Goal: Transaction & Acquisition: Purchase product/service

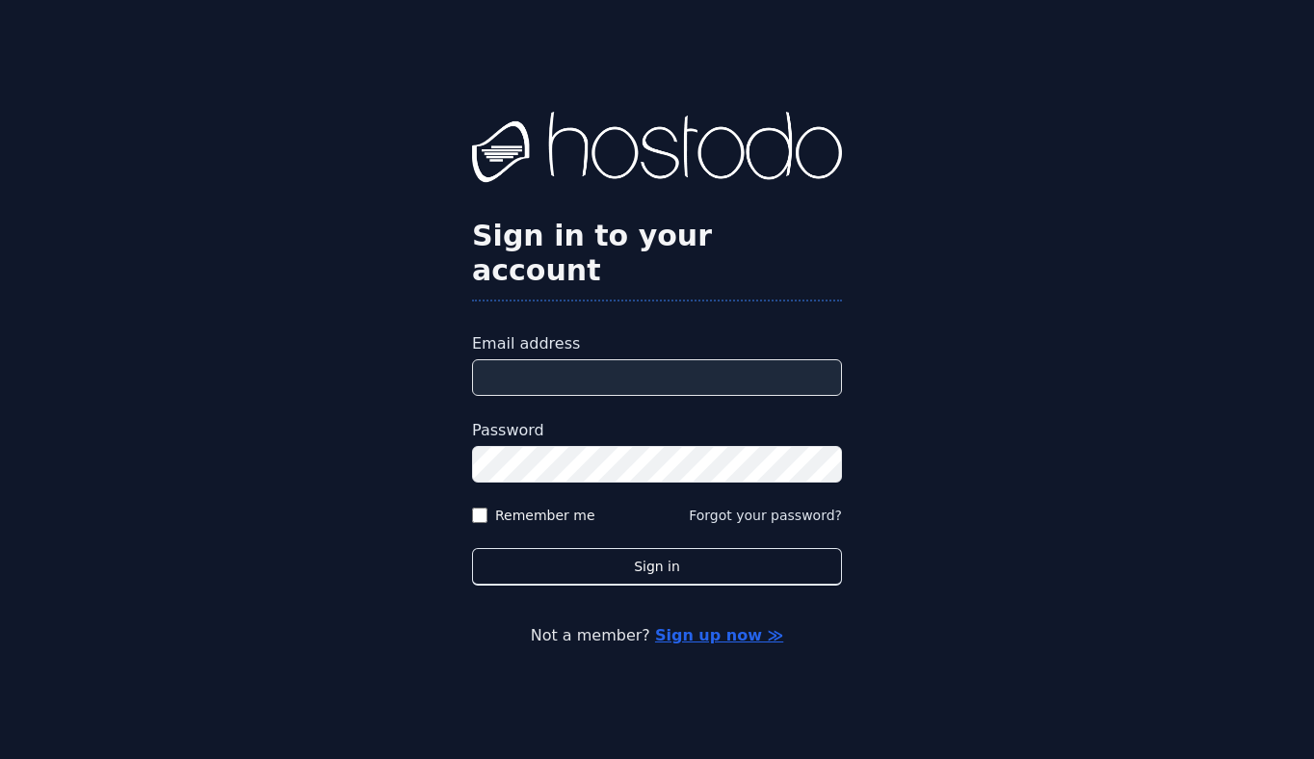
click at [571, 359] on input "Email address" at bounding box center [657, 377] width 370 height 37
type input "**********"
click at [549, 506] on label "Remember me" at bounding box center [545, 515] width 100 height 19
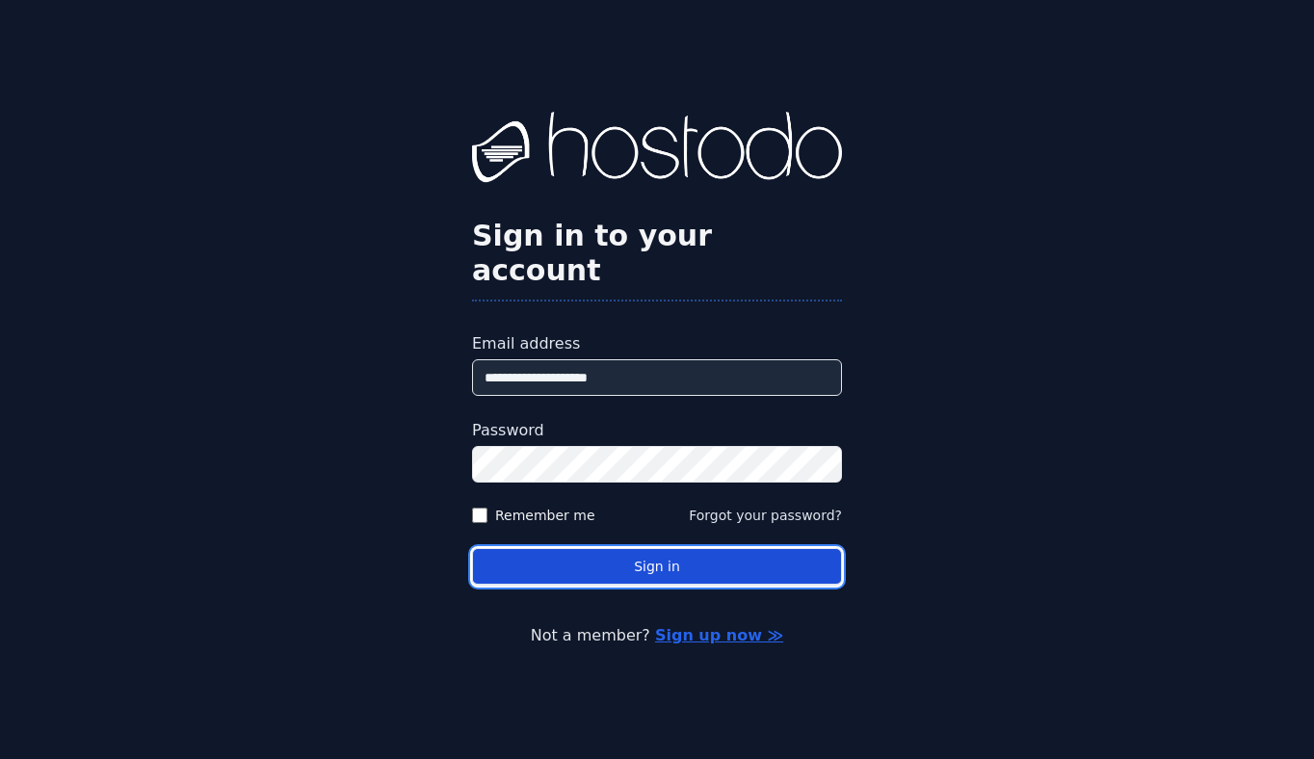
click at [601, 556] on button "Sign in" at bounding box center [657, 567] width 370 height 38
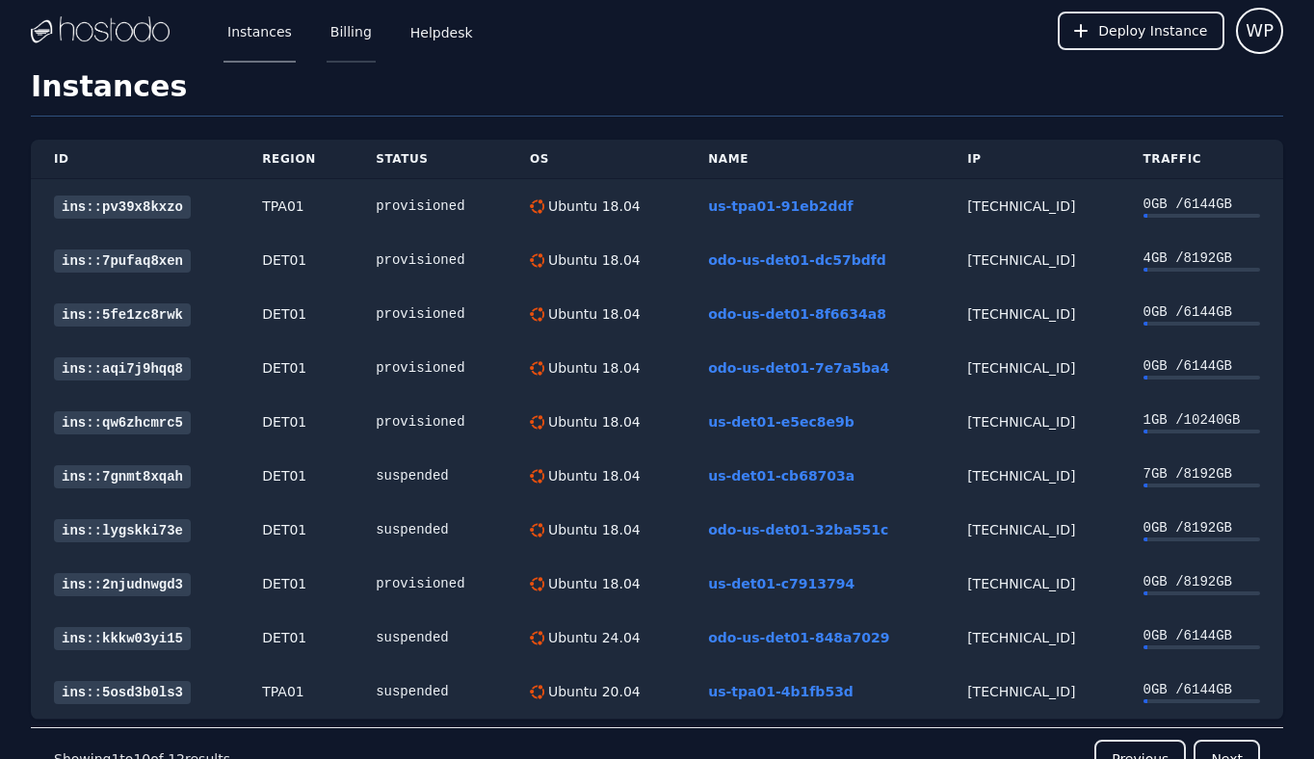
click at [328, 35] on link "Billing" at bounding box center [351, 31] width 49 height 64
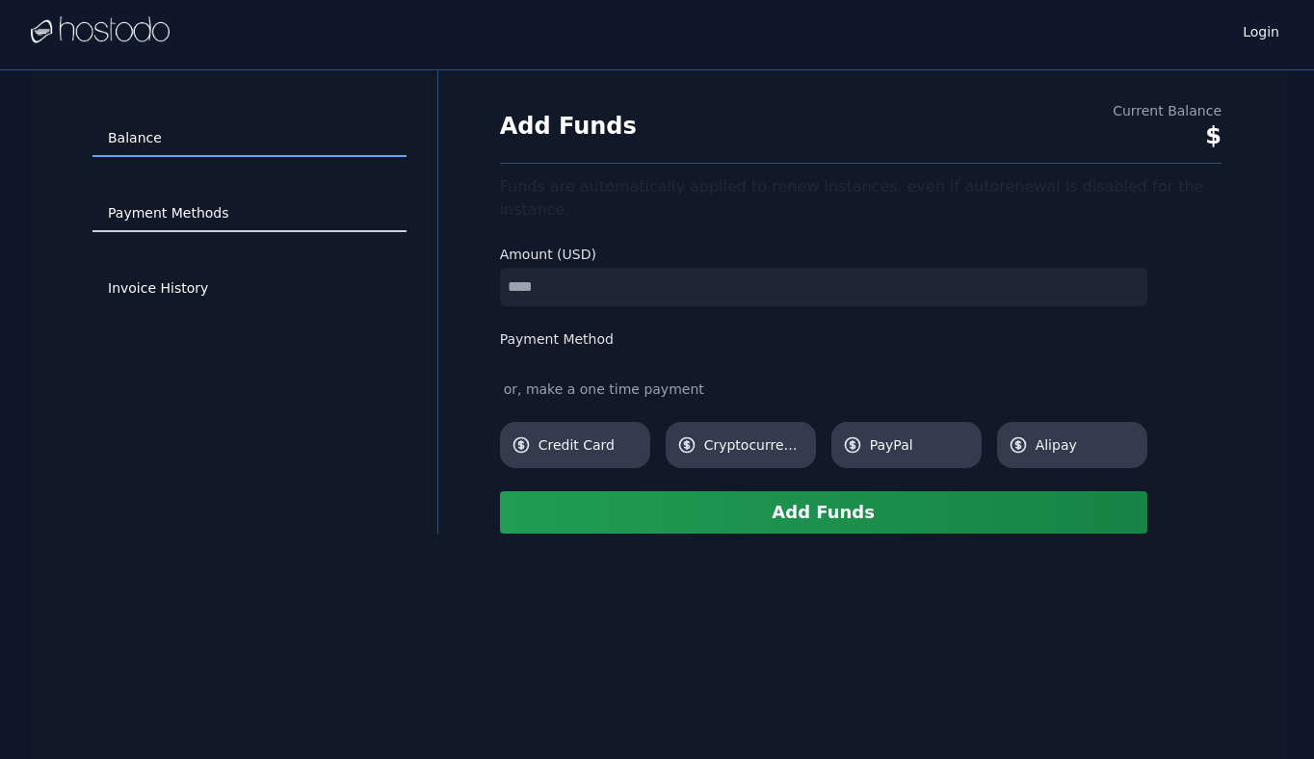
click at [171, 200] on link "Payment Methods" at bounding box center [249, 214] width 314 height 37
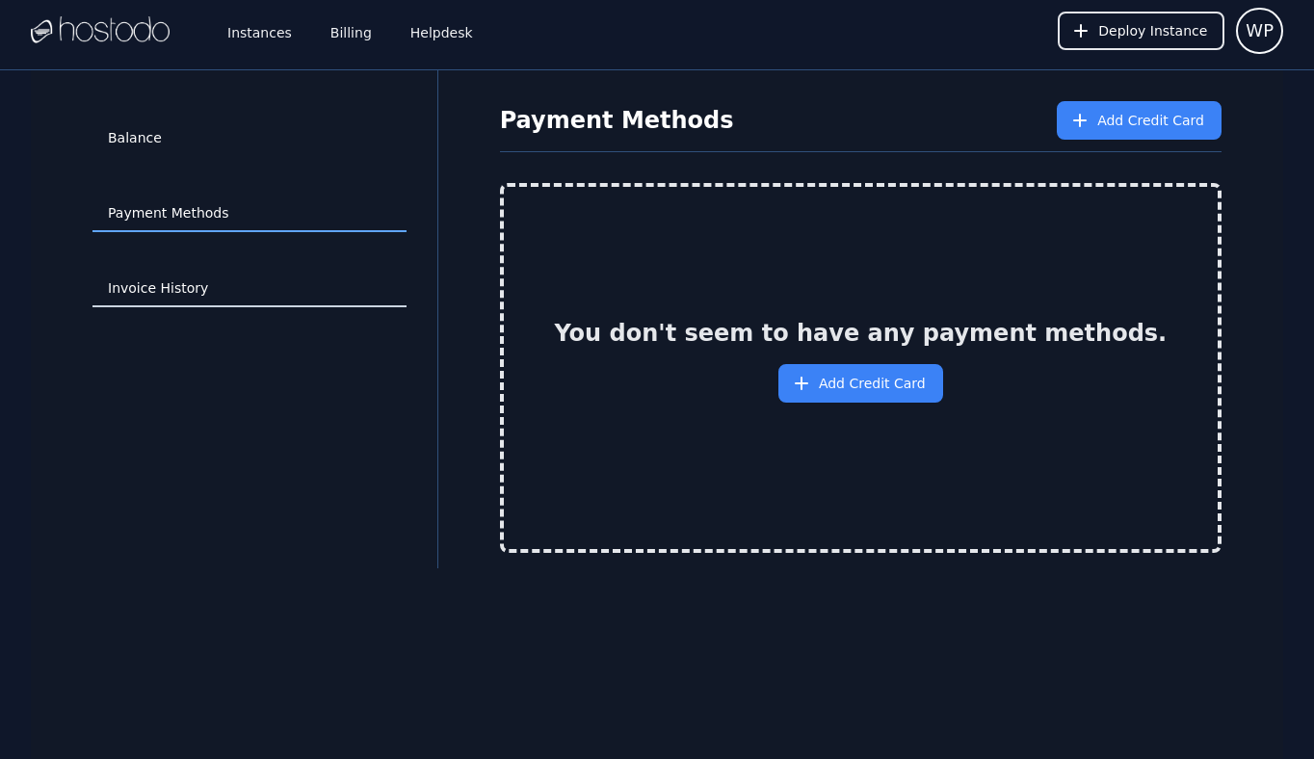
click at [214, 276] on link "Invoice History" at bounding box center [249, 289] width 314 height 37
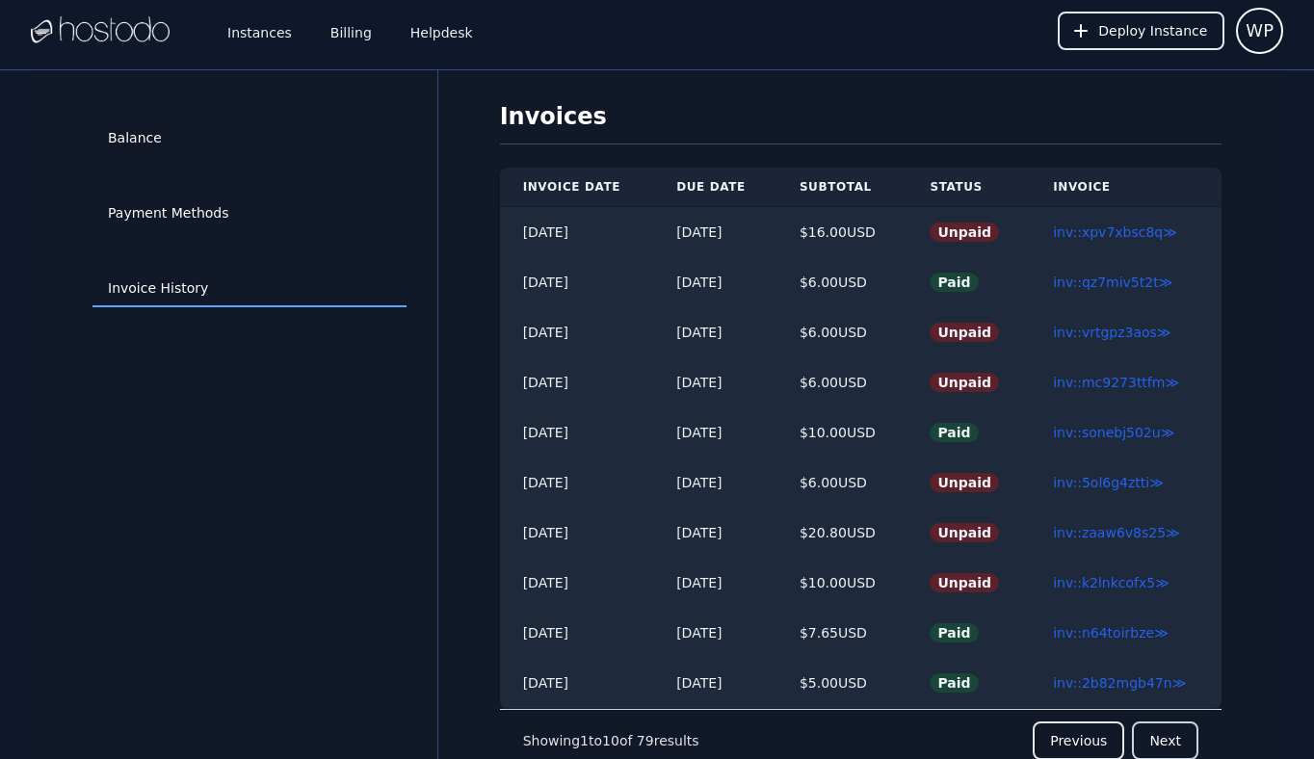
click at [1160, 737] on button "Next" at bounding box center [1165, 741] width 66 height 39
click at [1088, 752] on button "Previous" at bounding box center [1079, 741] width 92 height 39
click at [1131, 227] on link "inv::xpv7xbsc8q ≫" at bounding box center [1115, 231] width 124 height 15
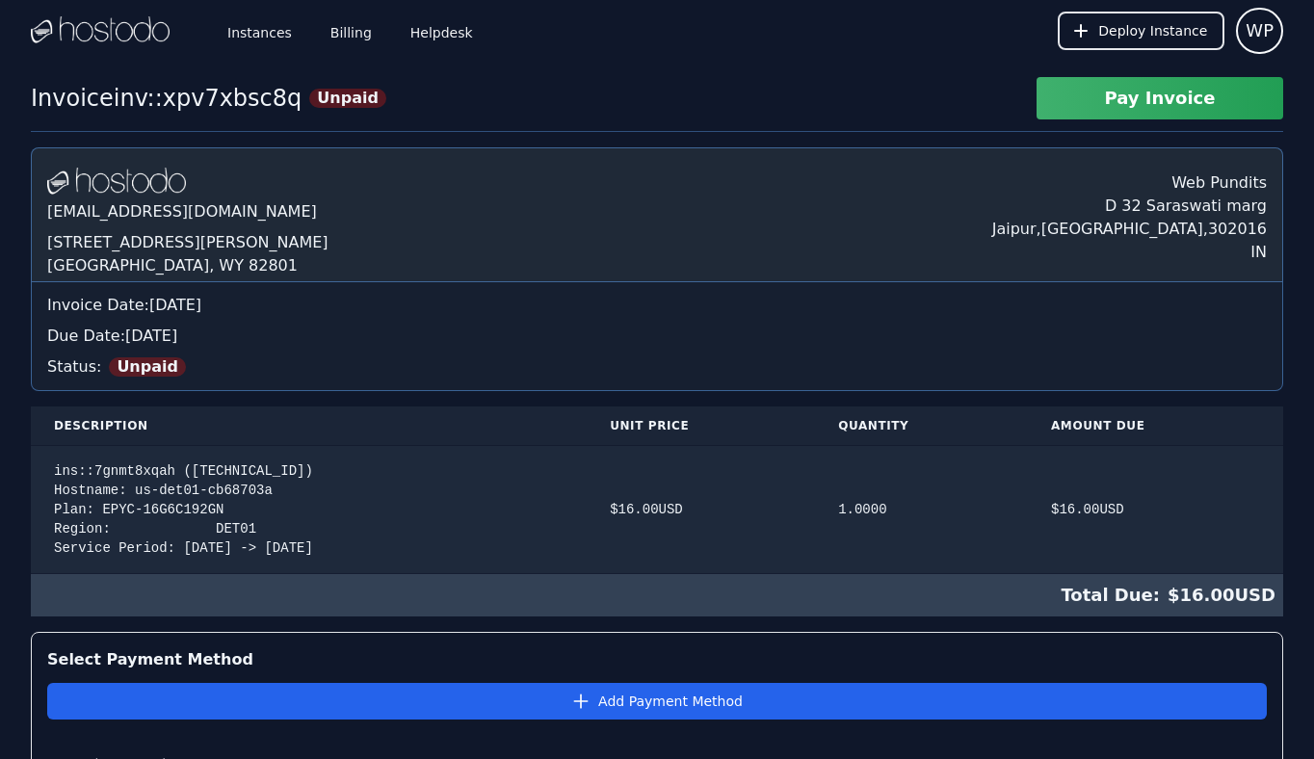
click at [1122, 113] on button "Pay Invoice" at bounding box center [1160, 98] width 247 height 42
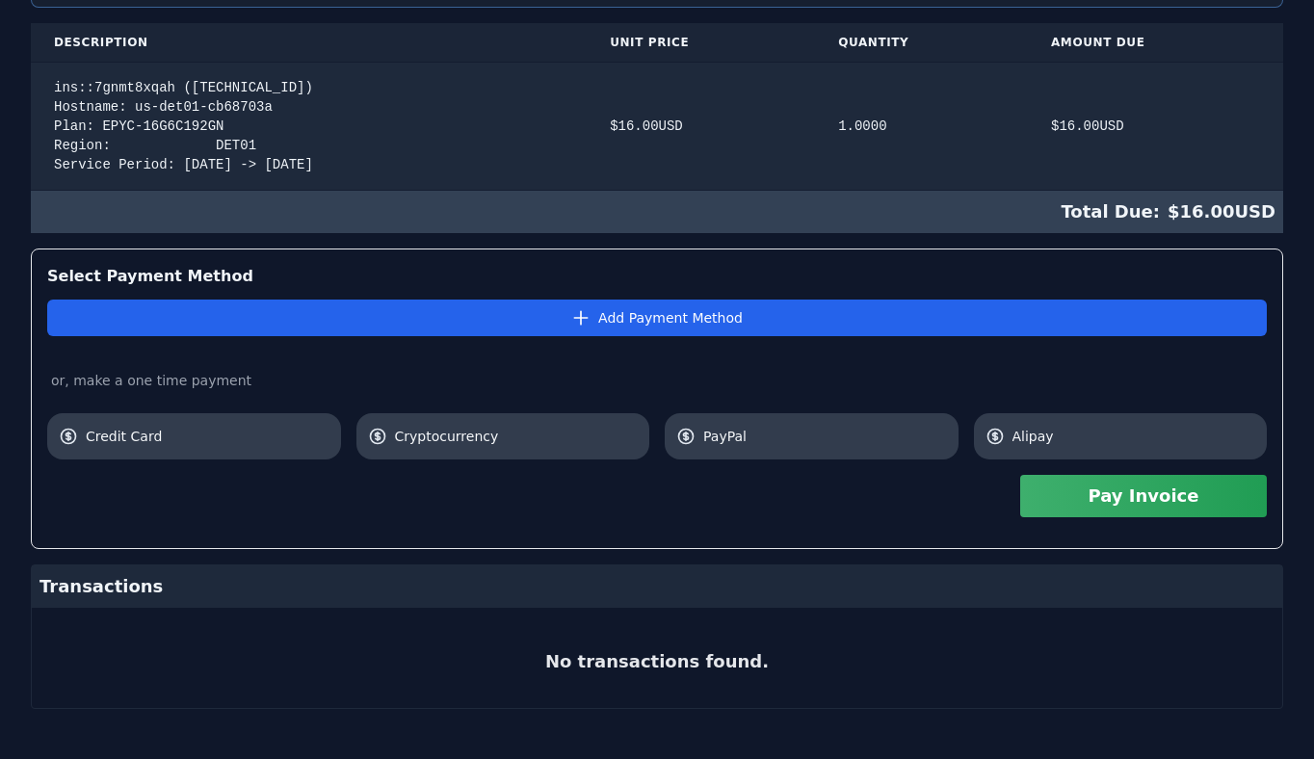
scroll to position [395, 0]
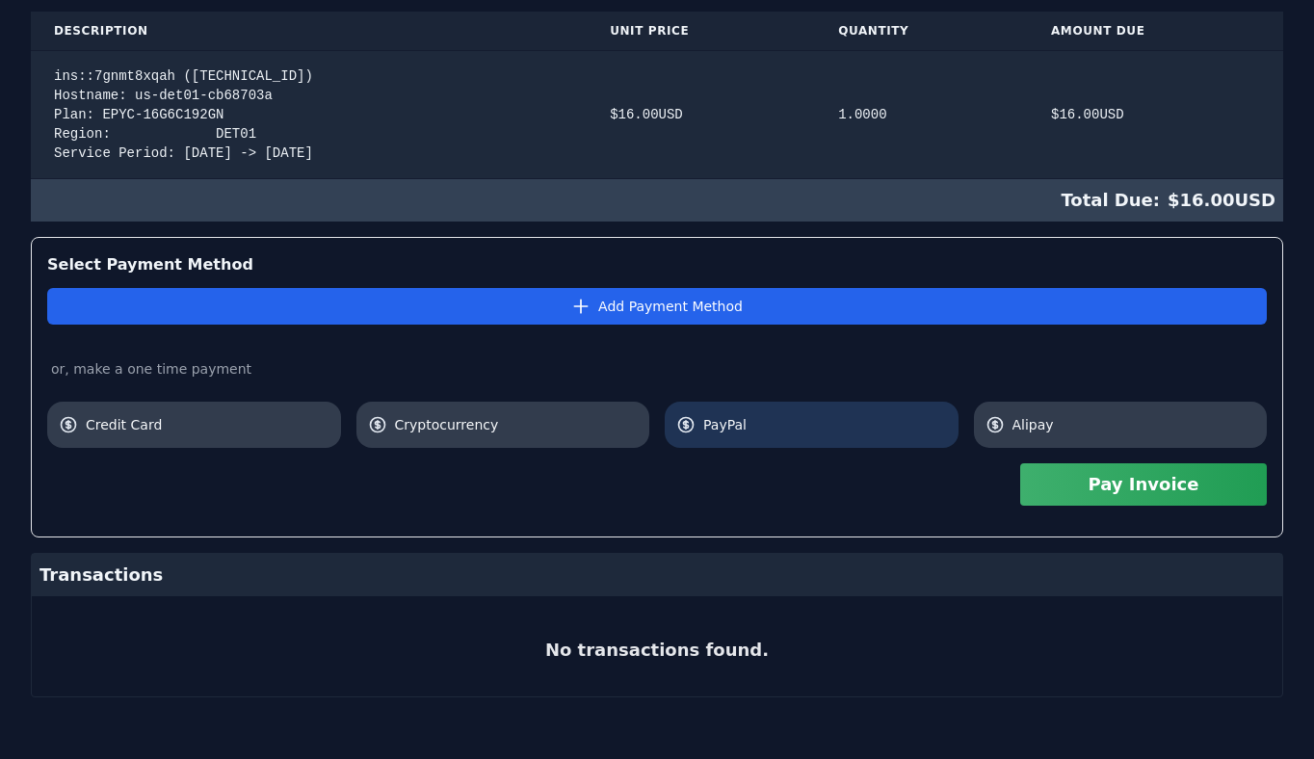
click at [757, 423] on span "PayPal" at bounding box center [825, 424] width 244 height 19
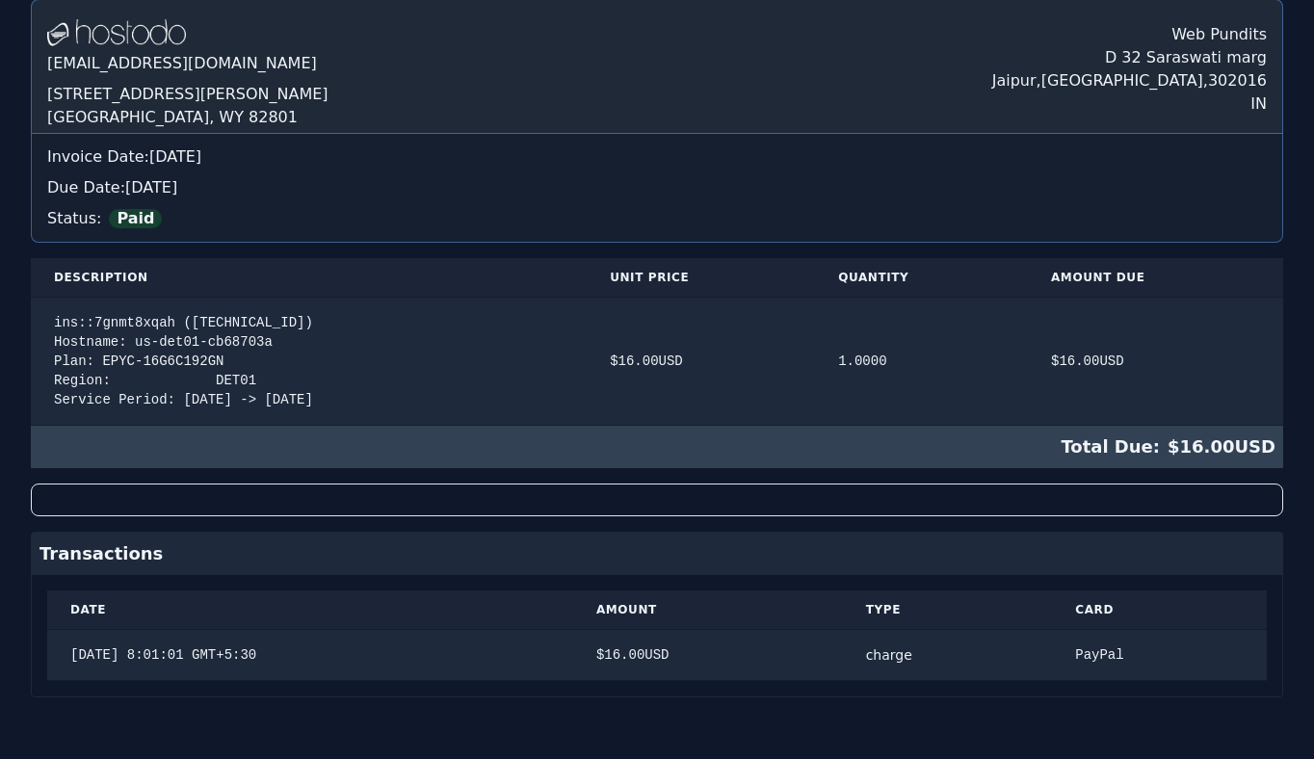
scroll to position [0, 0]
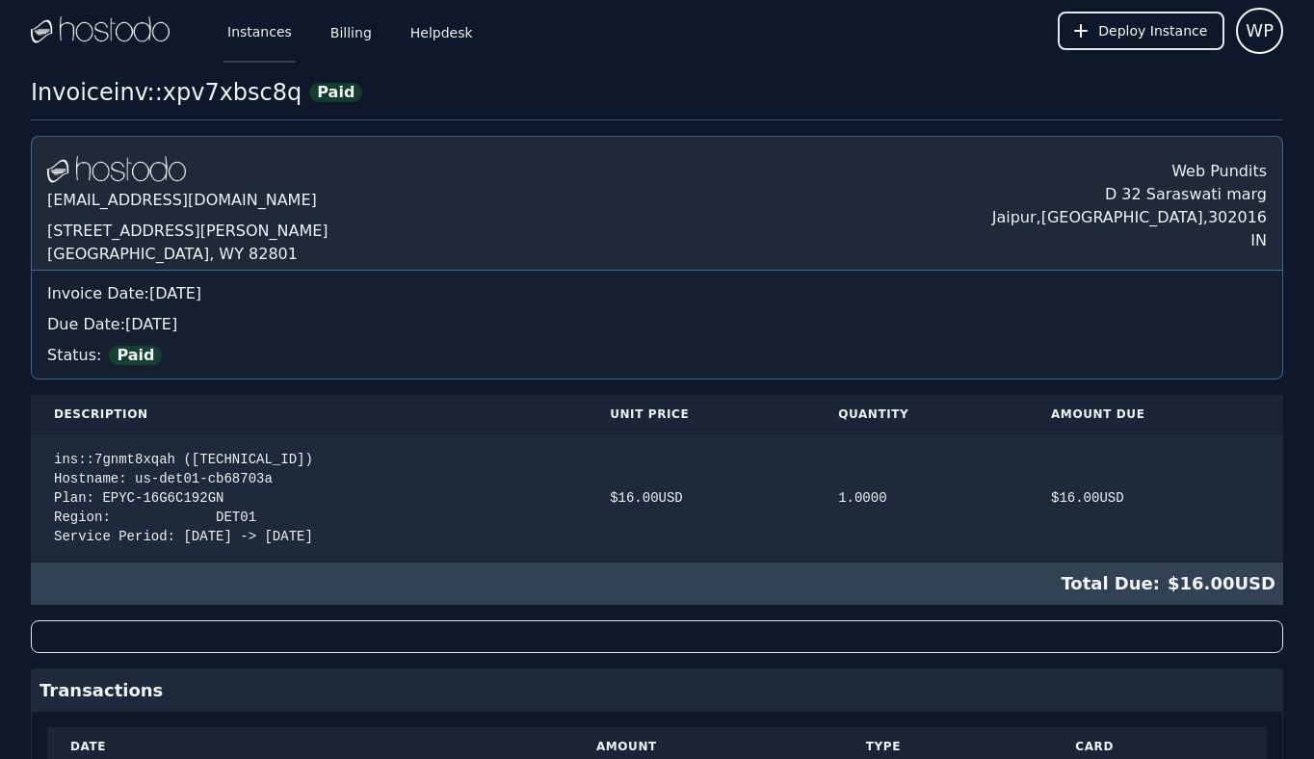
click at [276, 34] on link "Instances" at bounding box center [259, 31] width 72 height 64
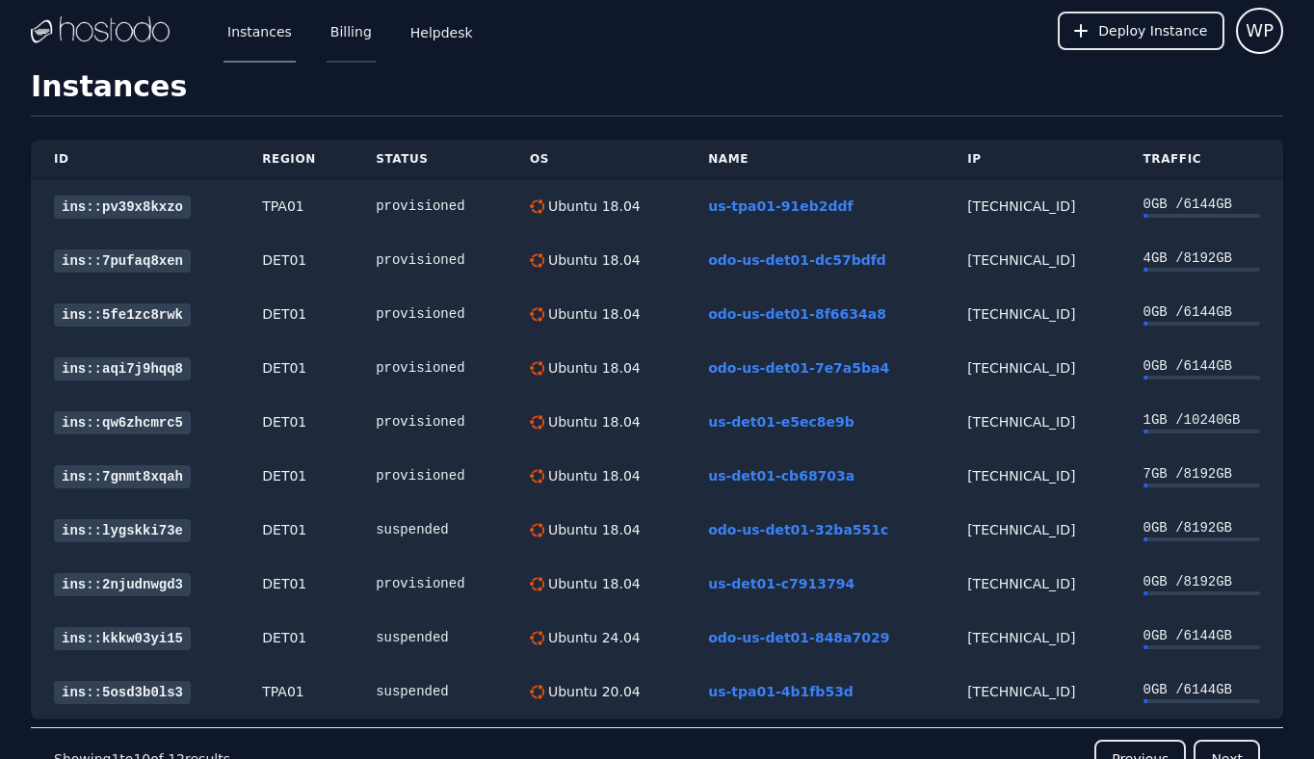
click at [369, 36] on link "Billing" at bounding box center [351, 31] width 49 height 64
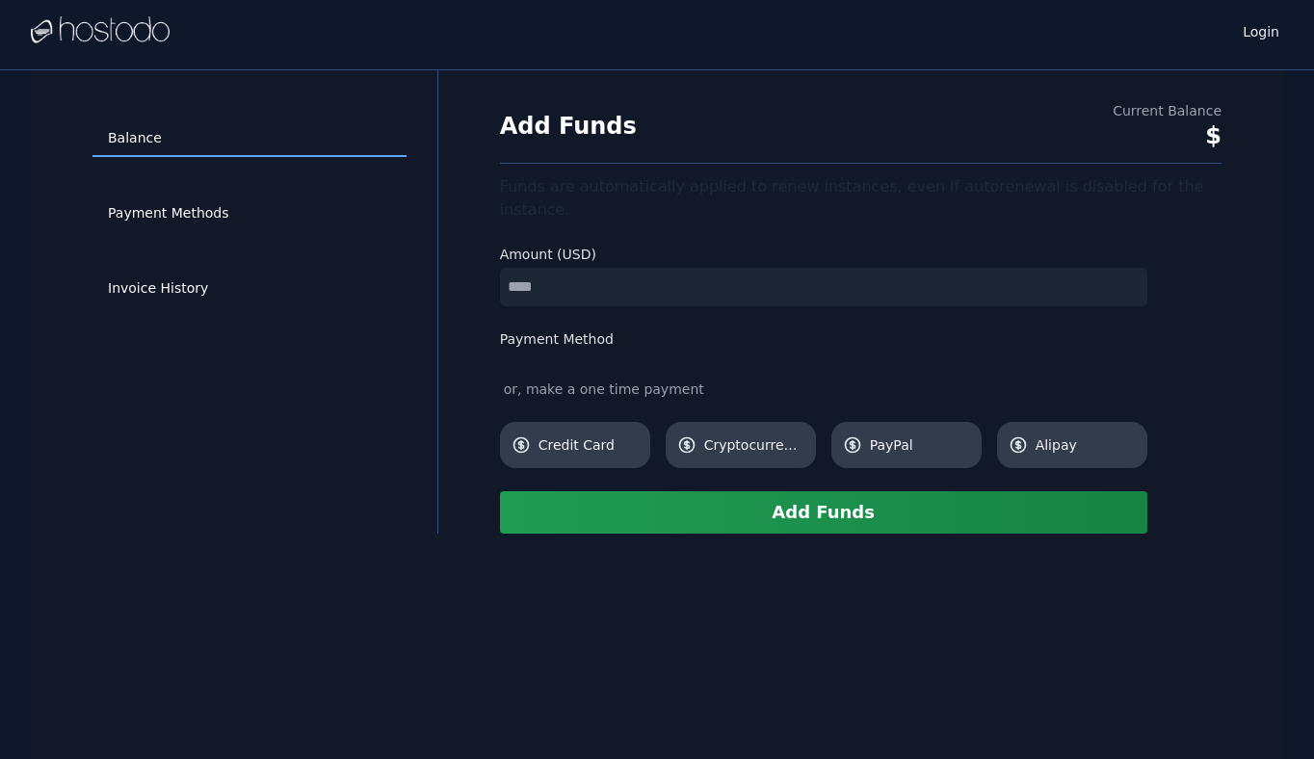
click at [212, 233] on div "Payment Methods" at bounding box center [249, 213] width 314 height 75
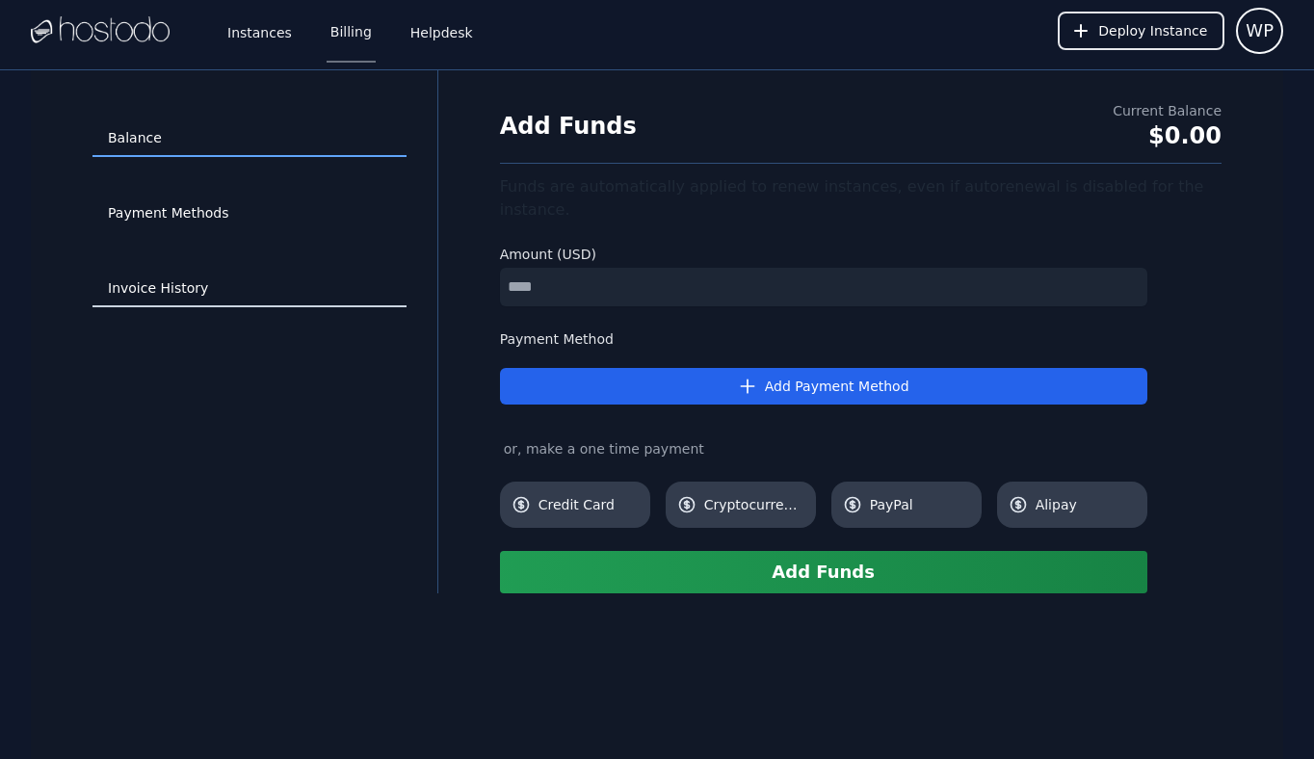
click at [204, 279] on link "Invoice History" at bounding box center [249, 289] width 314 height 37
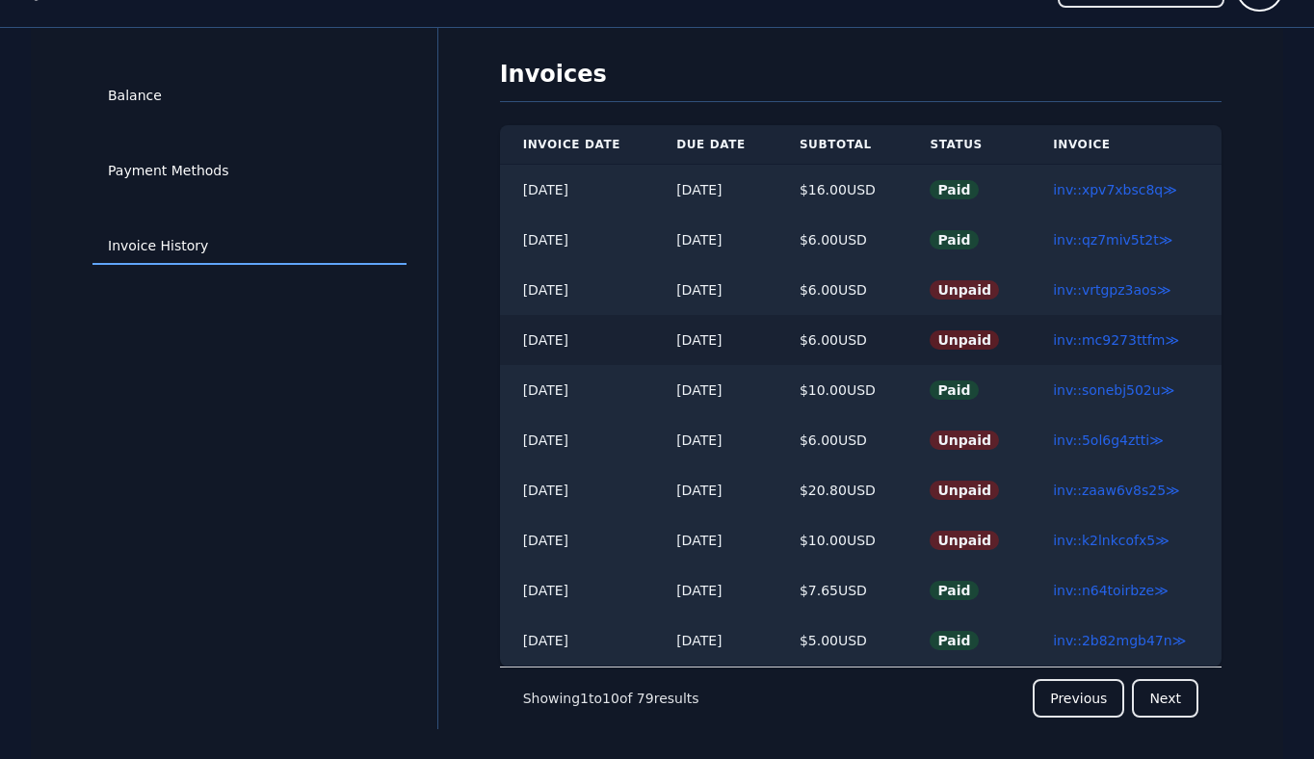
scroll to position [45, 0]
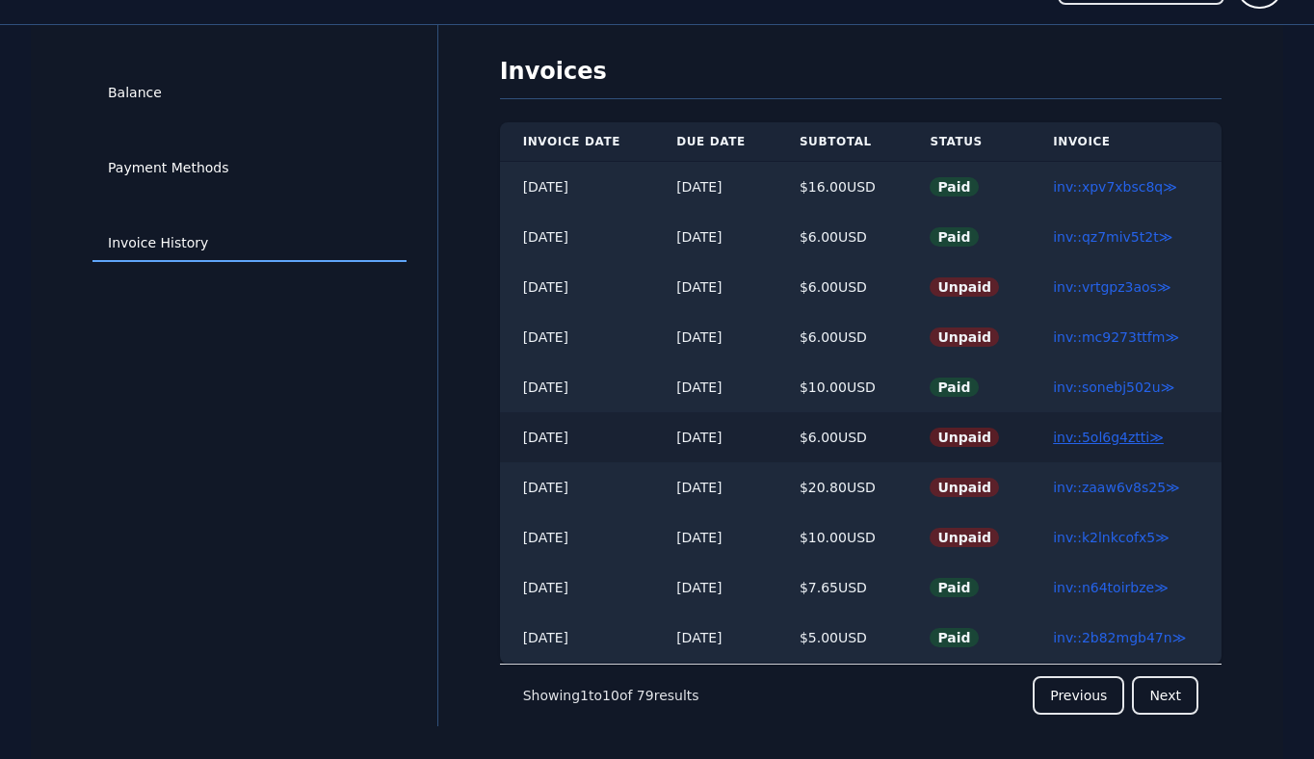
click at [1094, 442] on link "inv::5ol6g4ztti ≫" at bounding box center [1108, 437] width 111 height 15
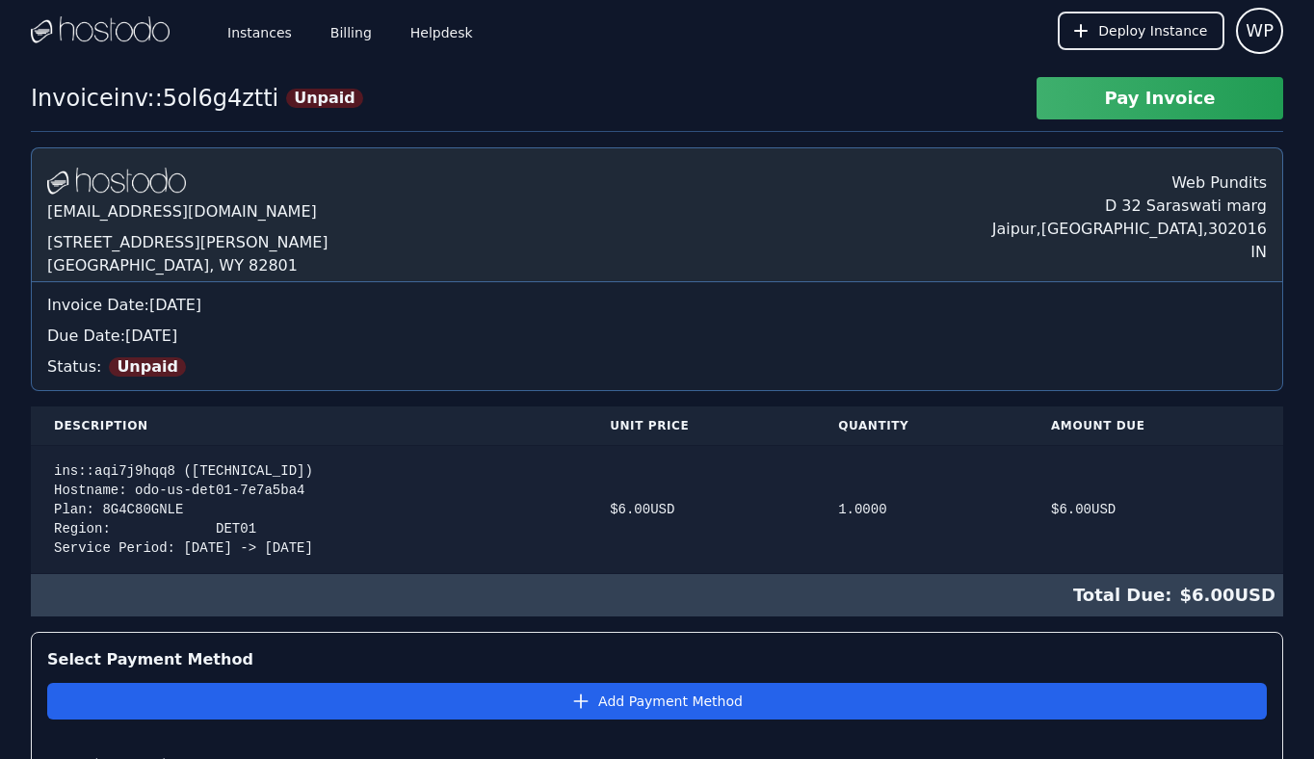
click at [258, 462] on div "ins::aqi7j9hqq8 ([TECHNICAL_ID]) Hostname: odo-us-det01-7e7a5ba4 Plan: 8G4C80GN…" at bounding box center [309, 509] width 510 height 96
copy div "[TECHNICAL_ID]"
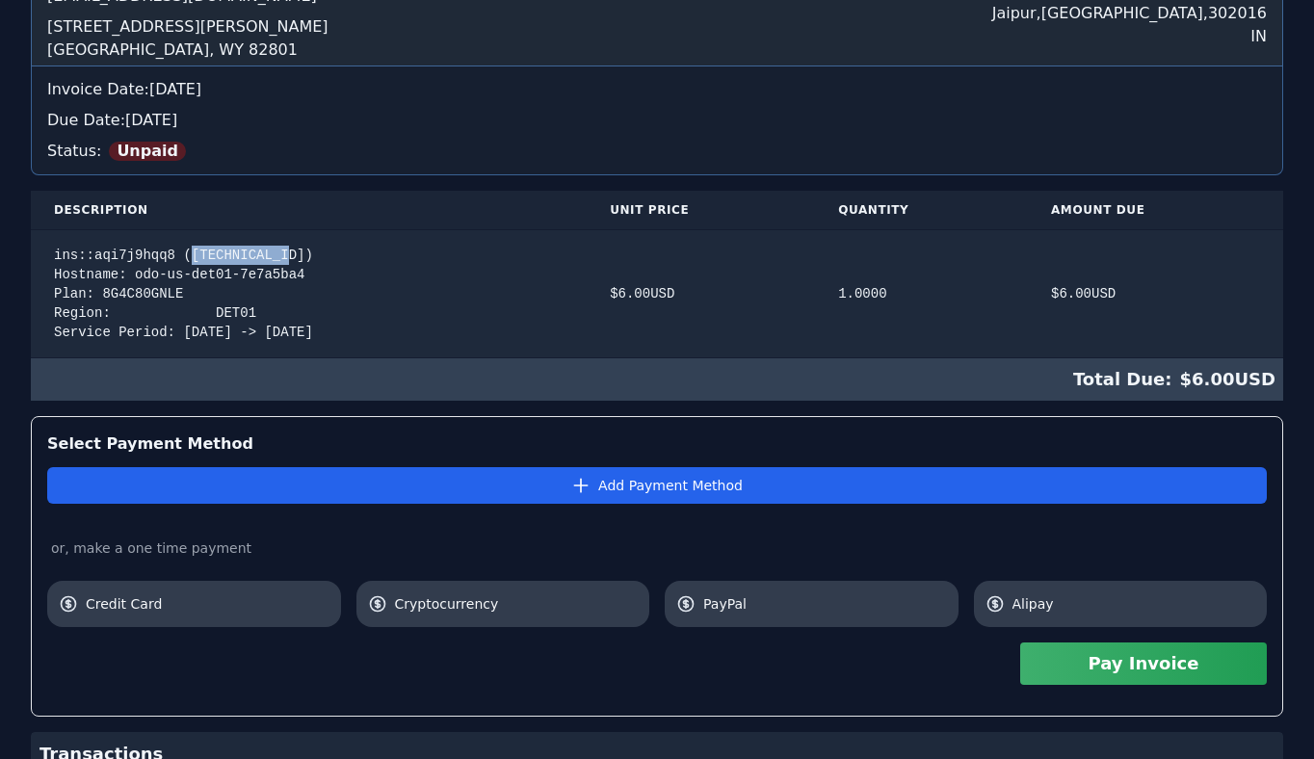
scroll to position [253, 0]
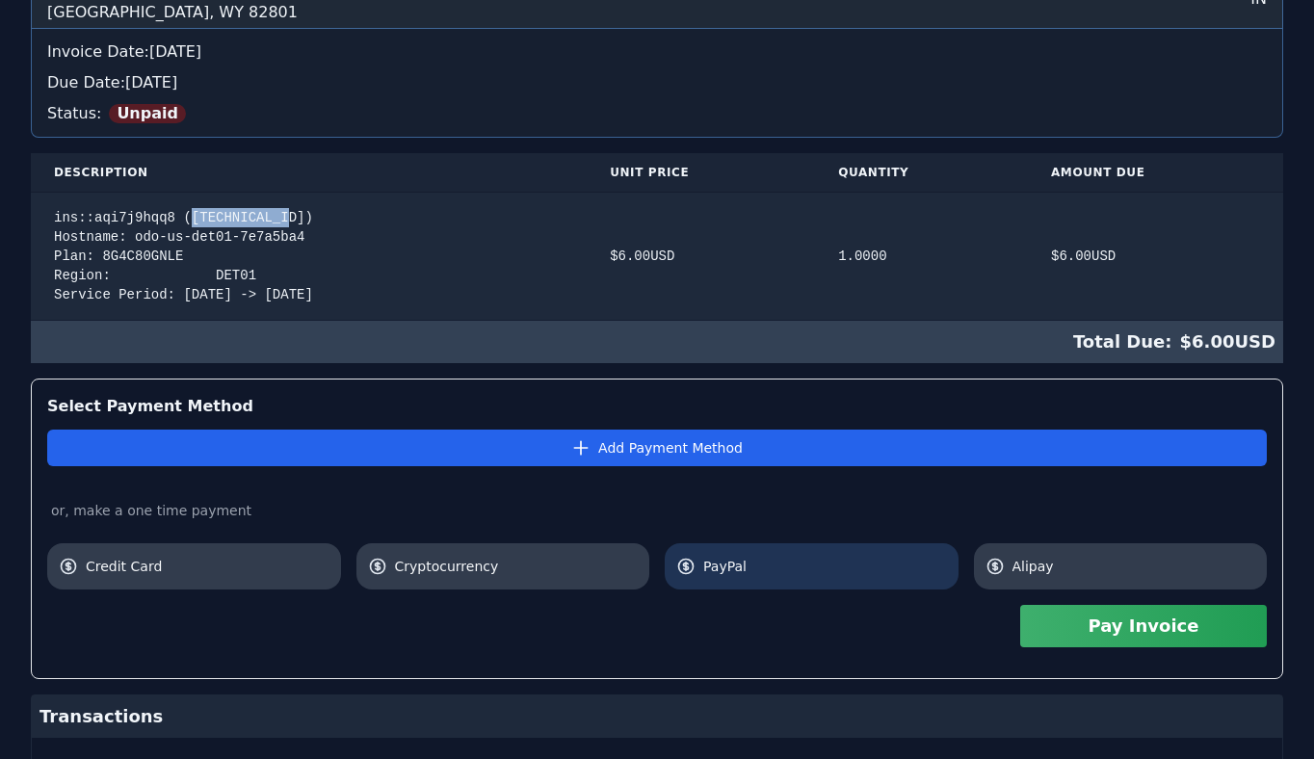
click at [797, 557] on span "PayPal" at bounding box center [825, 566] width 244 height 19
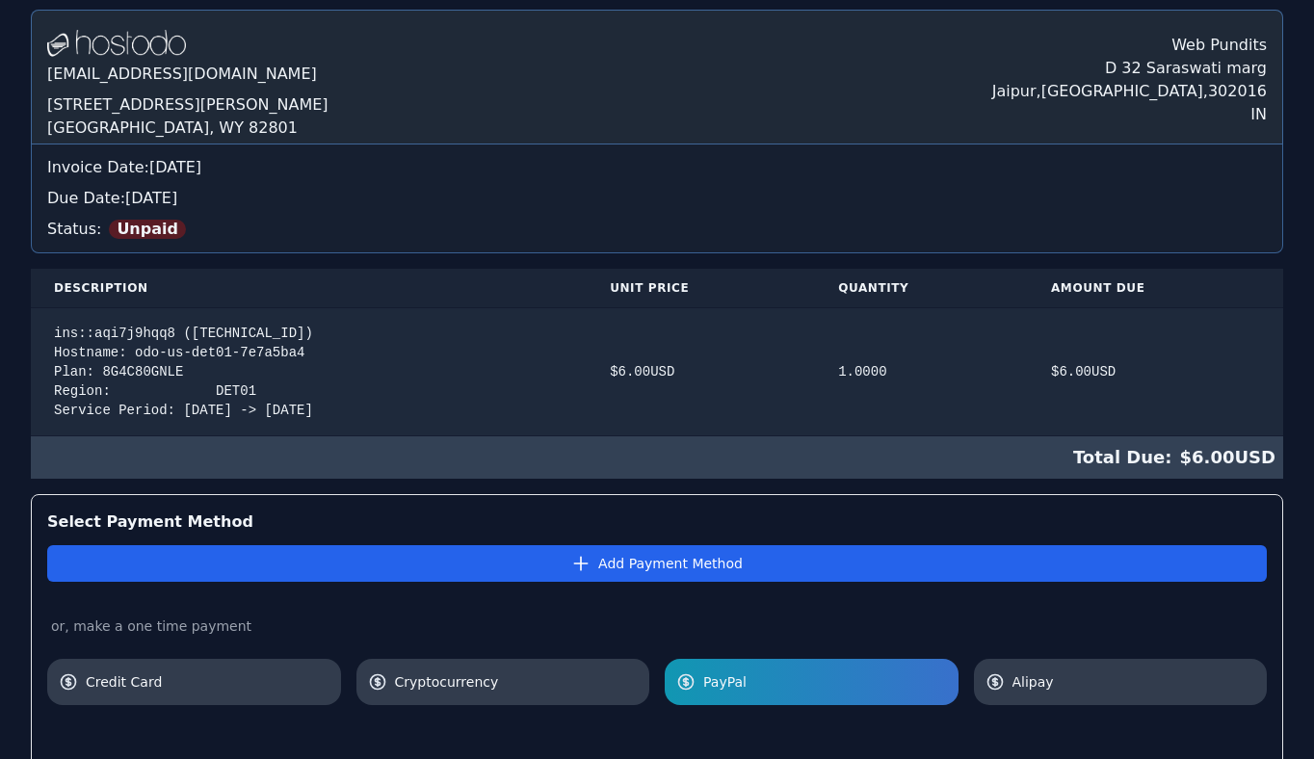
scroll to position [0, 0]
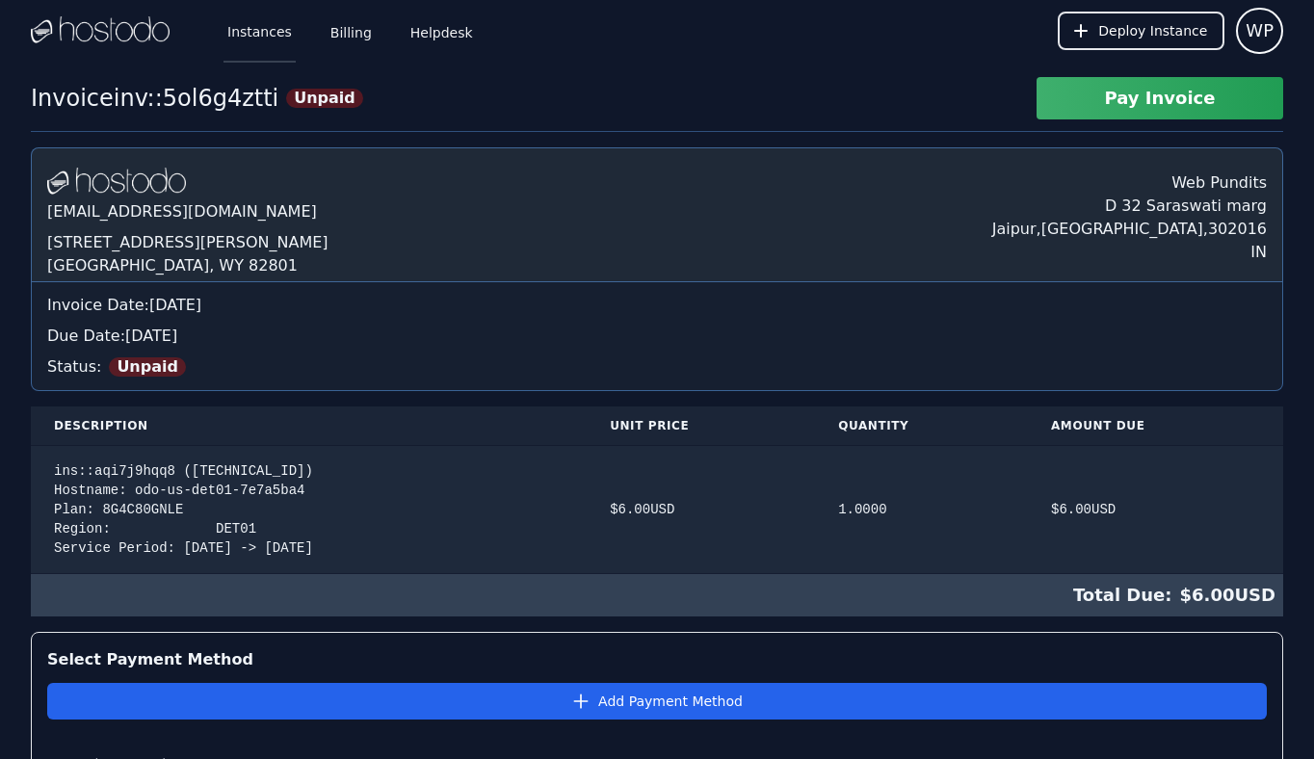
click at [262, 16] on link "Instances" at bounding box center [259, 31] width 72 height 64
